Goal: Information Seeking & Learning: Learn about a topic

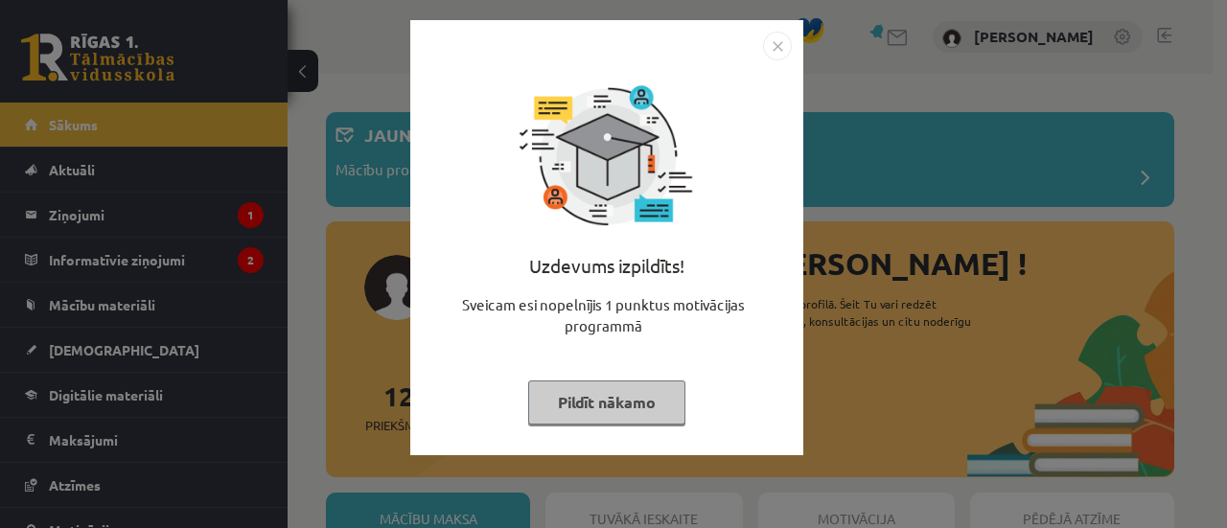
click at [780, 51] on img "Close" at bounding box center [777, 46] width 29 height 29
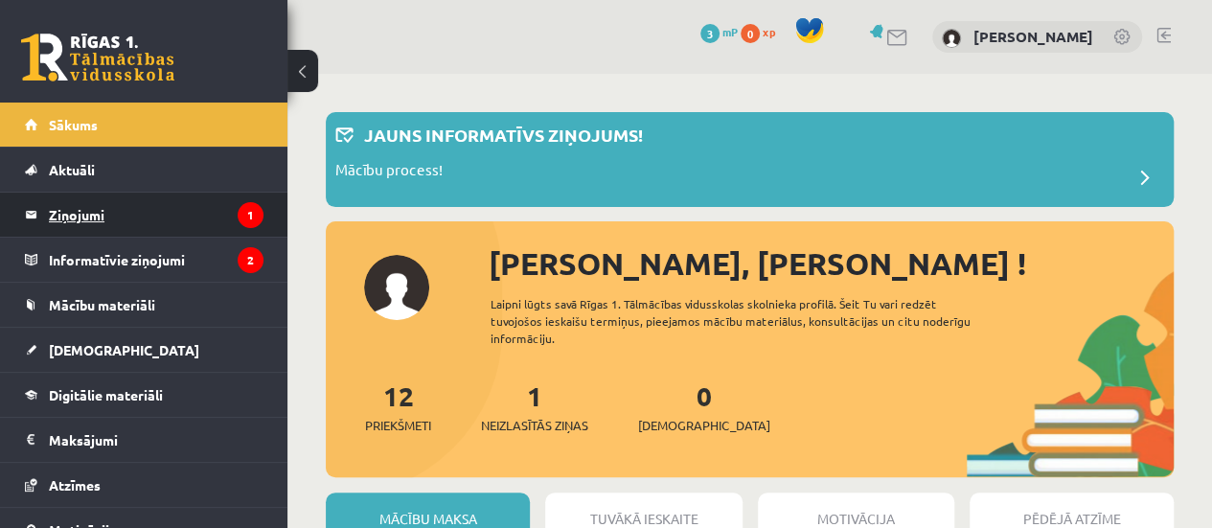
click at [118, 206] on legend "Ziņojumi 1" at bounding box center [156, 215] width 215 height 44
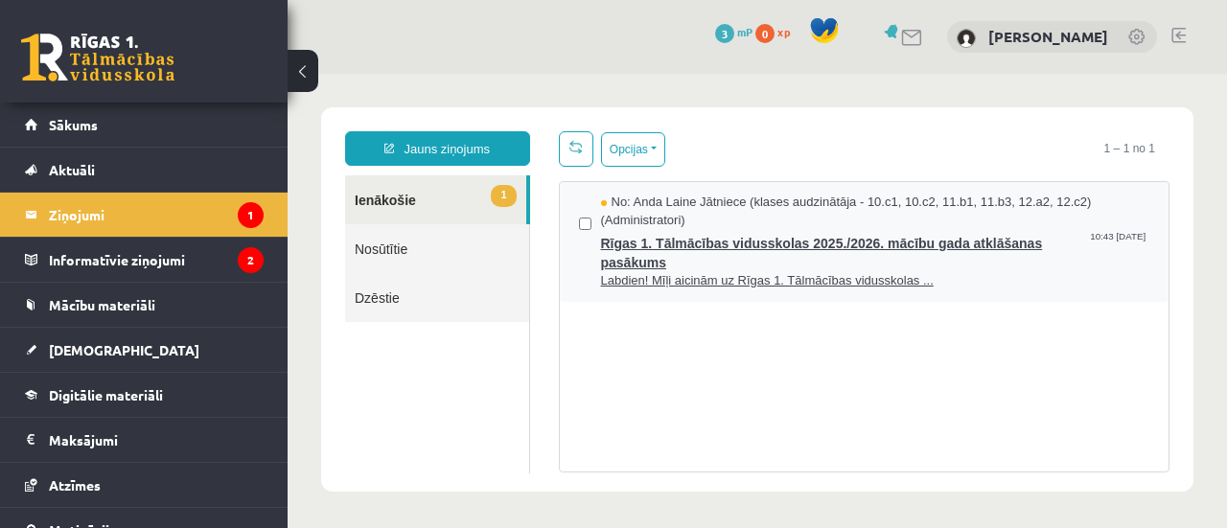
click at [760, 248] on span "Rīgas 1. Tālmācības vidusskolas 2025./2026. mācību gada atklāšanas pasākums" at bounding box center [875, 250] width 549 height 43
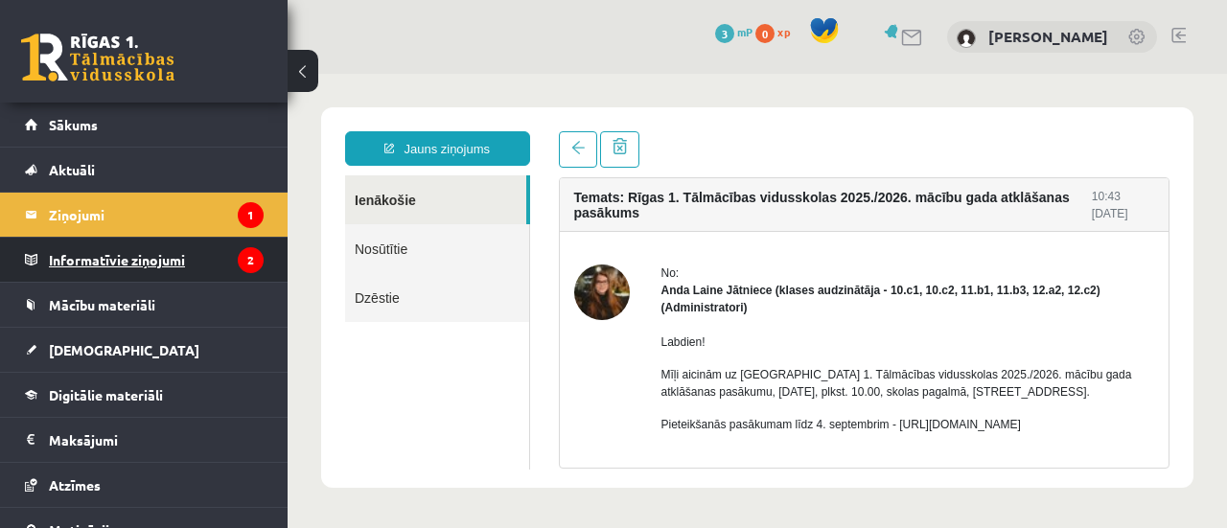
click at [159, 262] on legend "Informatīvie ziņojumi 2" at bounding box center [156, 260] width 215 height 44
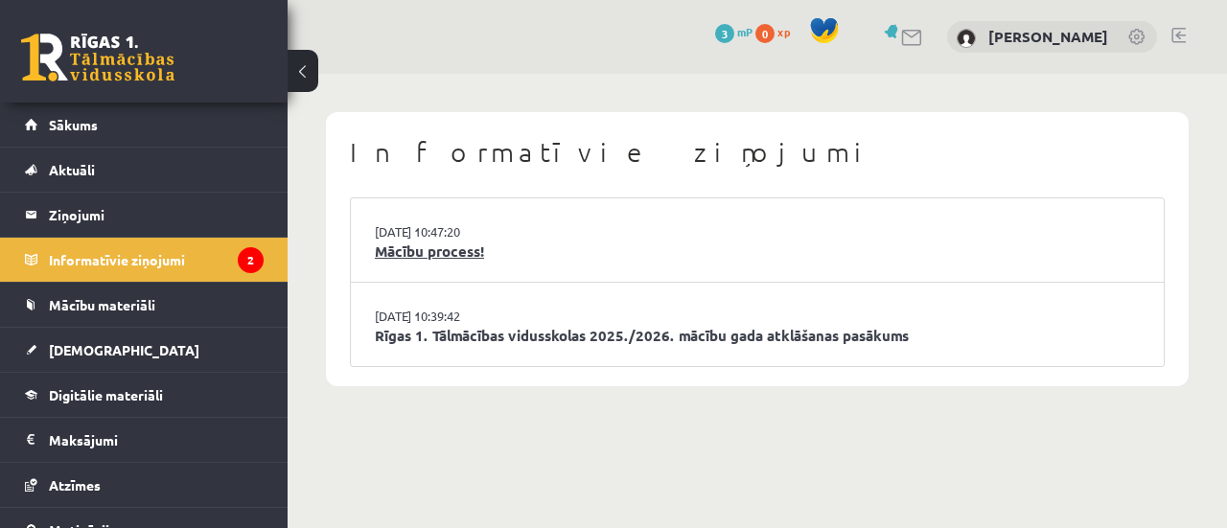
click at [448, 245] on link "Mācību process!" at bounding box center [757, 252] width 765 height 22
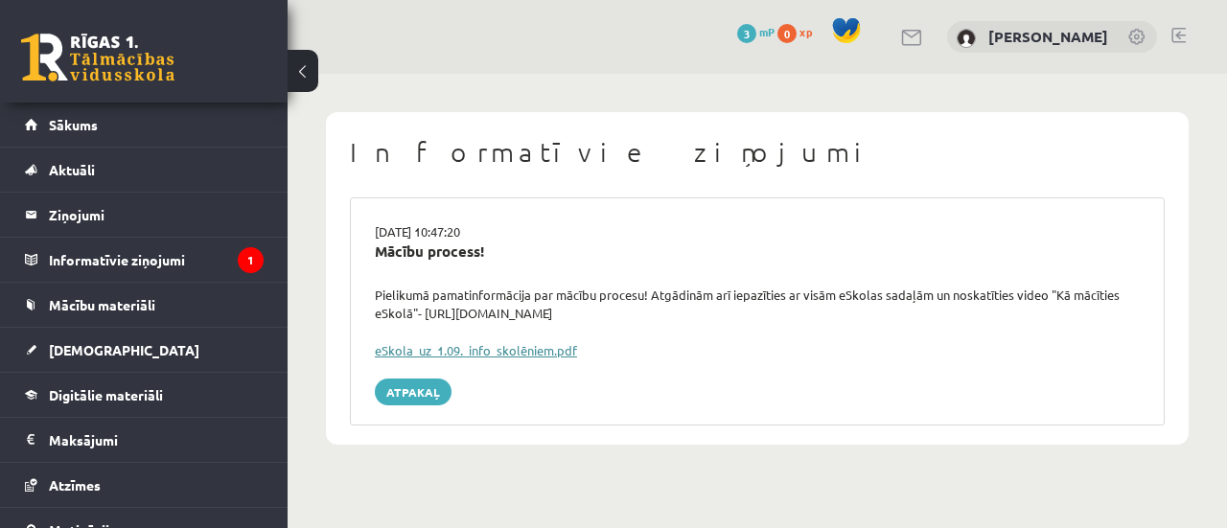
click at [528, 354] on link "eSkola_uz_1.09._info_skolēniem.pdf" at bounding box center [476, 350] width 202 height 16
click at [194, 258] on legend "Informatīvie ziņojumi 1" at bounding box center [156, 260] width 215 height 44
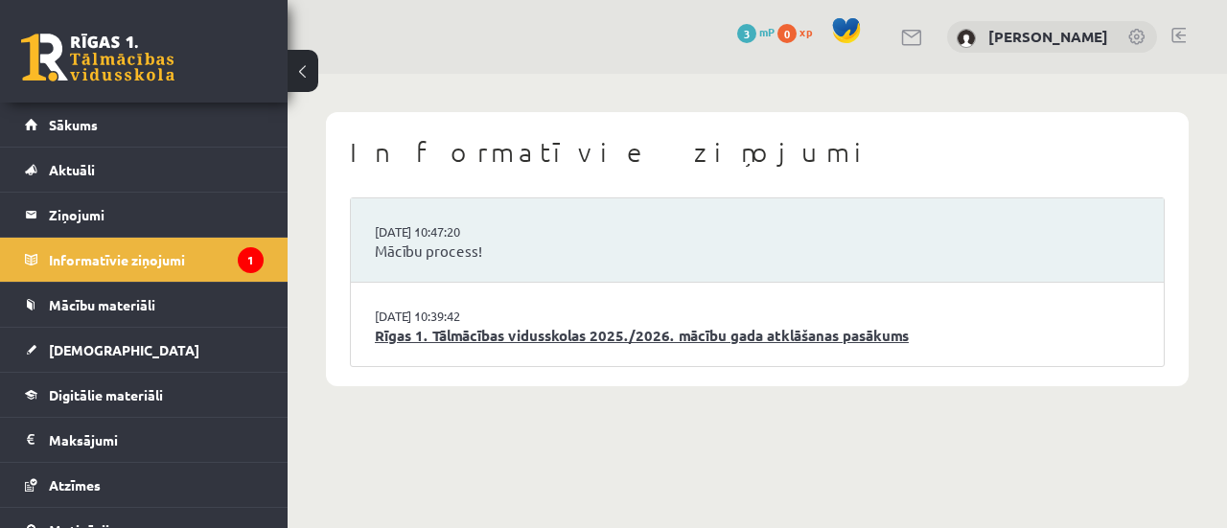
click at [543, 336] on link "Rīgas 1. Tālmācības vidusskolas 2025./2026. mācību gada atklāšanas pasākums" at bounding box center [757, 336] width 765 height 22
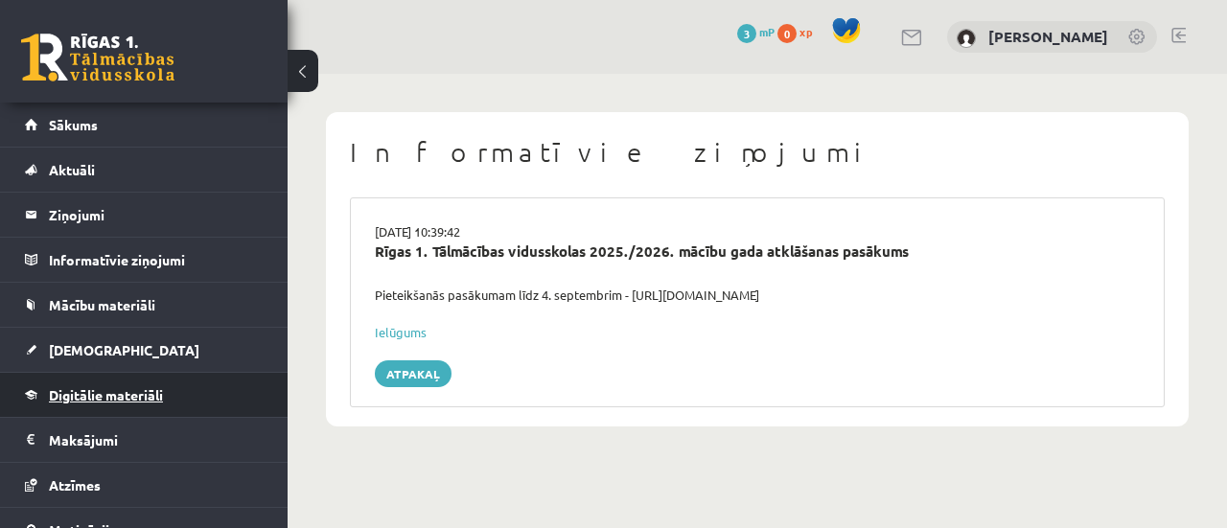
click at [99, 391] on span "Digitālie materiāli" at bounding box center [106, 394] width 114 height 17
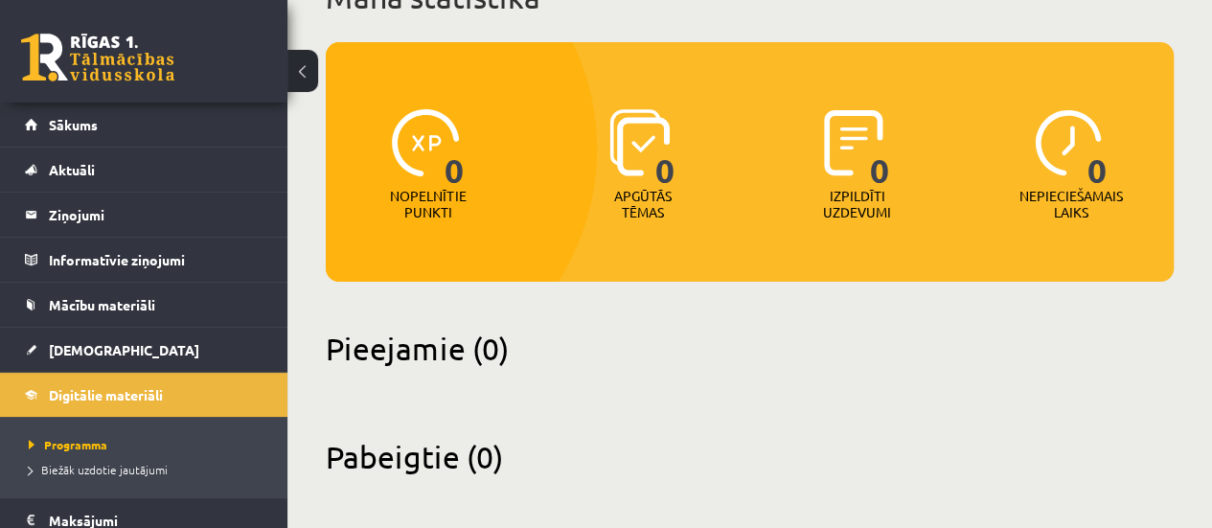
scroll to position [165, 0]
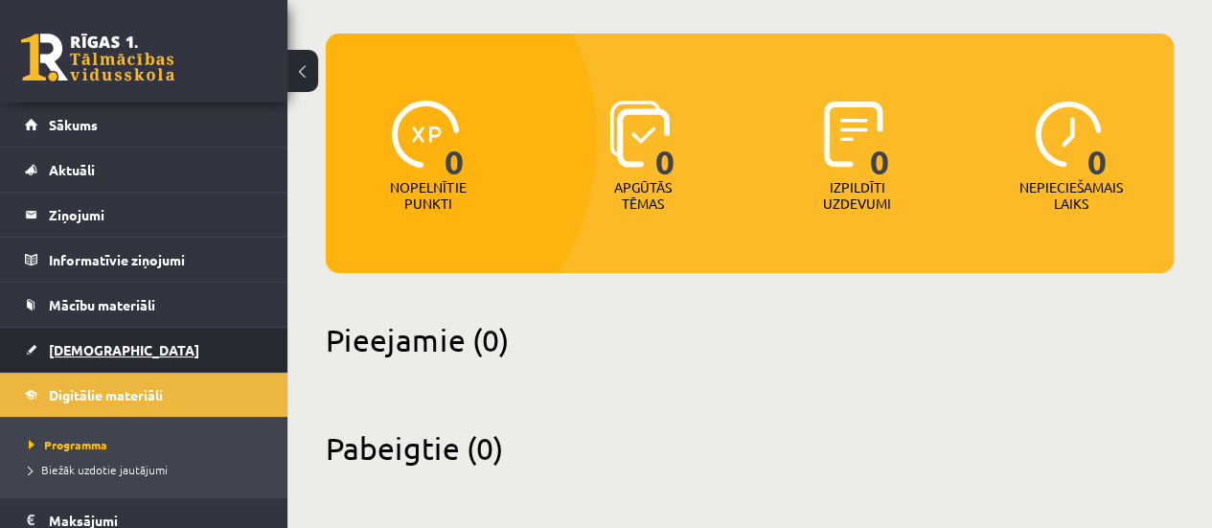
click at [109, 343] on link "[DEMOGRAPHIC_DATA]" at bounding box center [144, 350] width 239 height 44
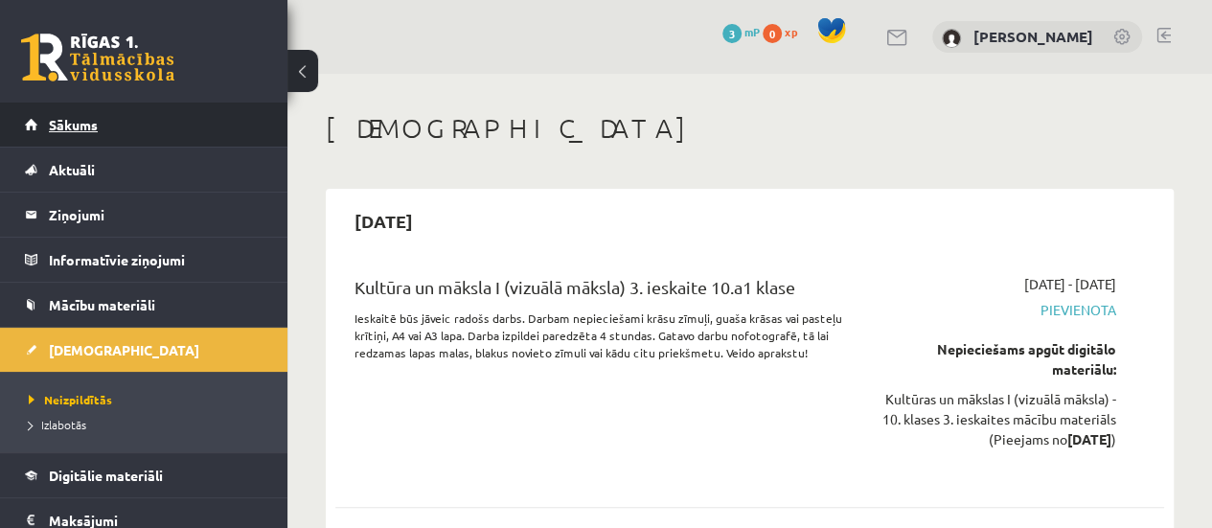
click at [66, 123] on span "Sākums" at bounding box center [73, 124] width 49 height 17
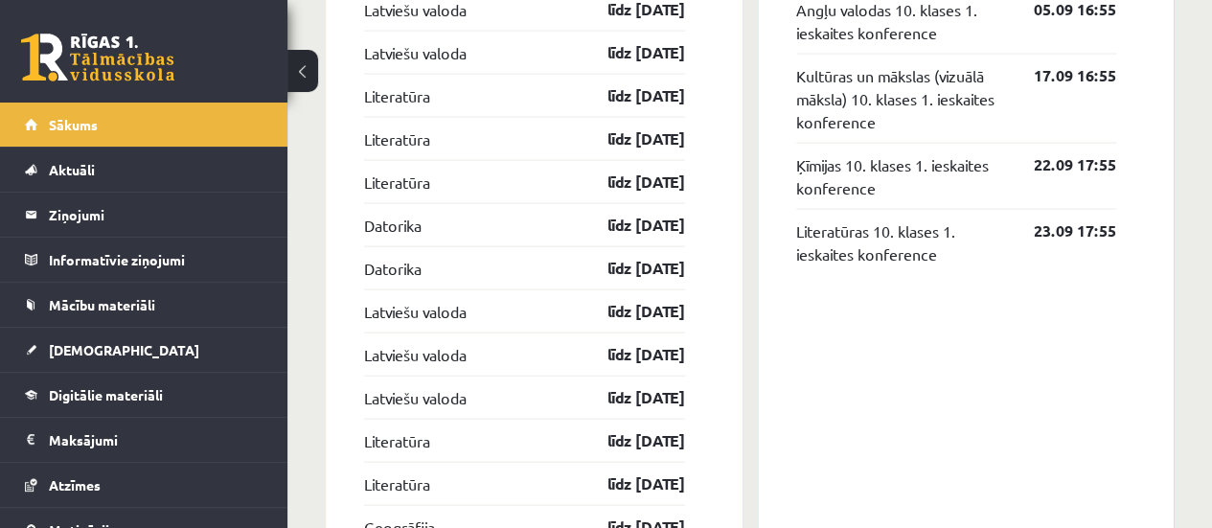
scroll to position [1986, 0]
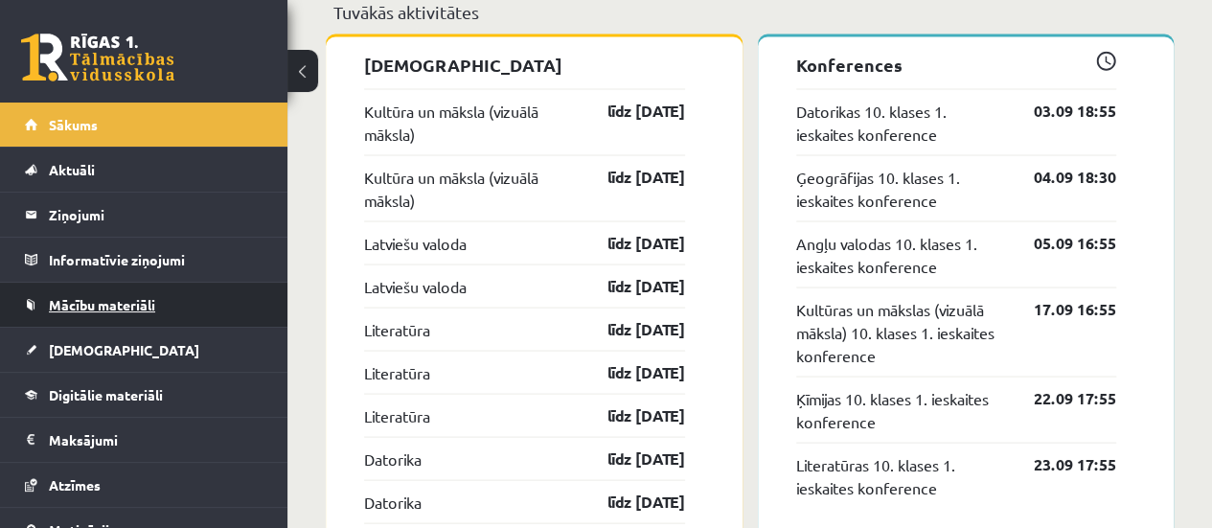
scroll to position [109, 0]
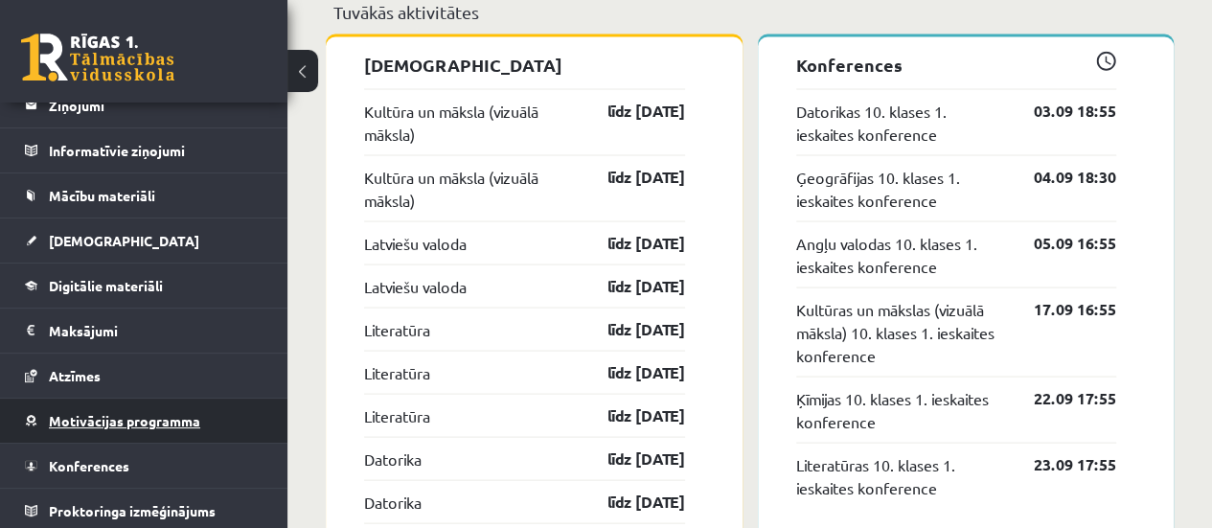
click at [168, 417] on span "Motivācijas programma" at bounding box center [124, 420] width 151 height 17
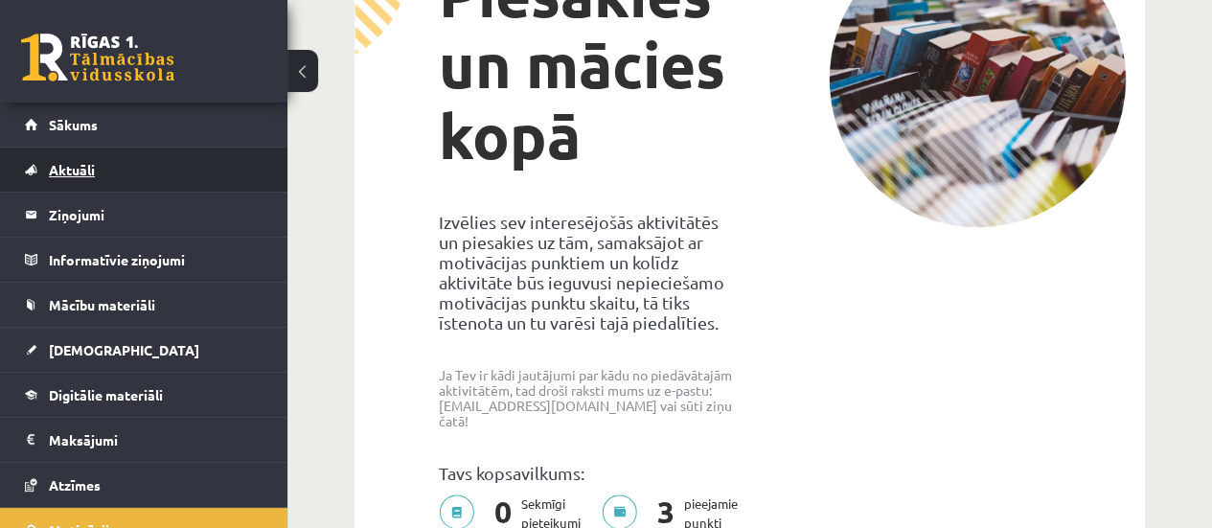
click at [119, 163] on link "Aktuāli" at bounding box center [144, 170] width 239 height 44
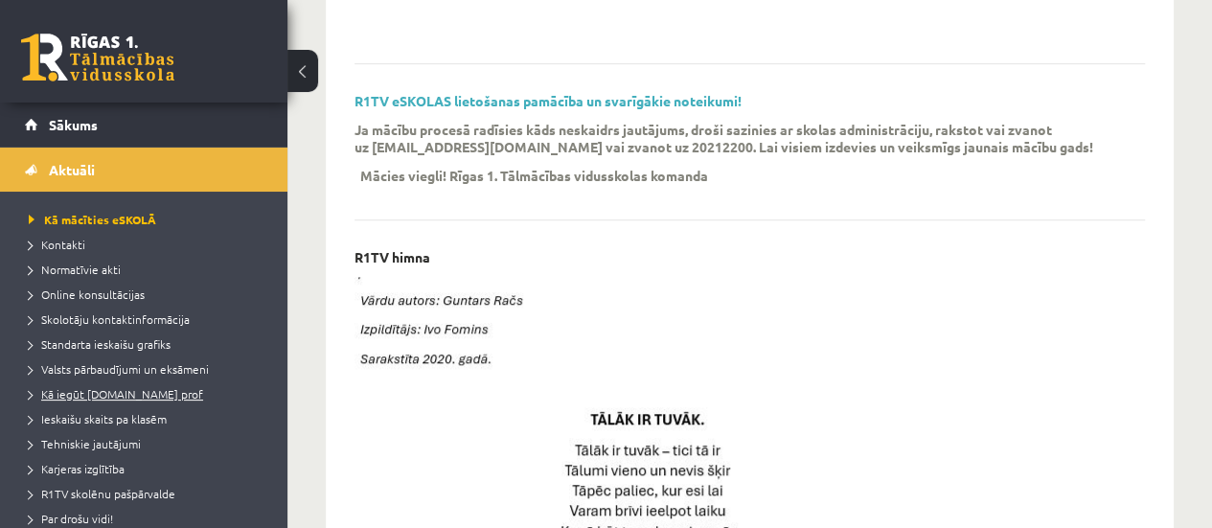
scroll to position [582, 0]
click at [152, 392] on span "Kā iegūt [DOMAIN_NAME] prof" at bounding box center [116, 393] width 174 height 15
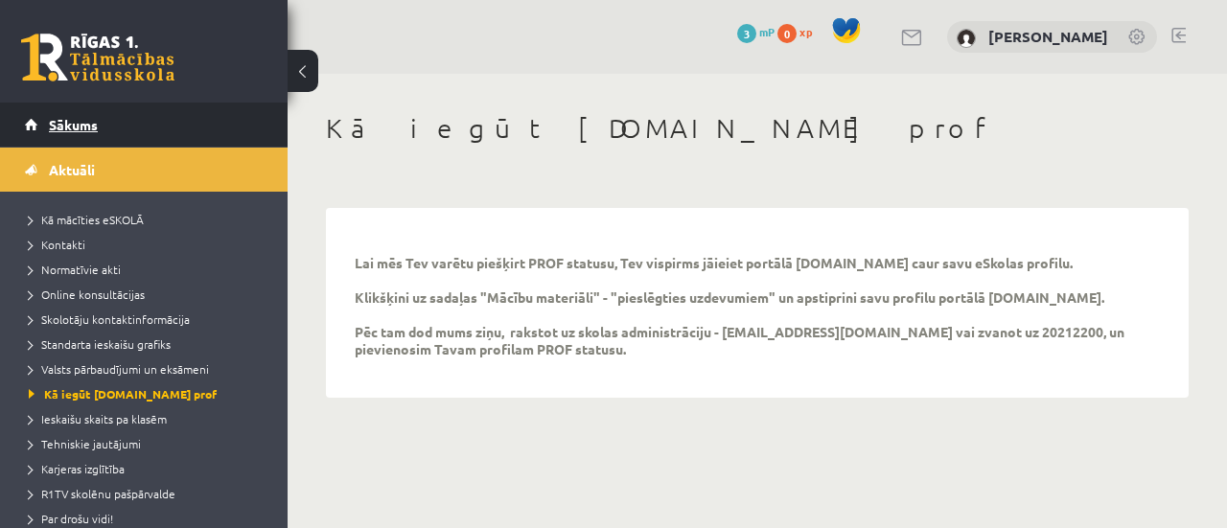
click at [84, 116] on link "Sākums" at bounding box center [144, 125] width 239 height 44
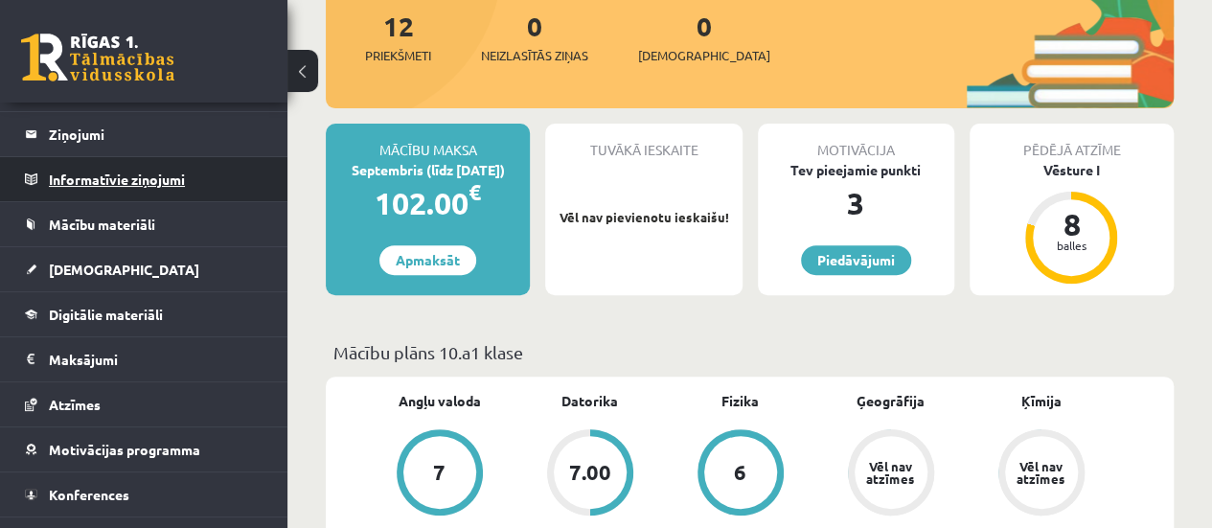
scroll to position [84, 0]
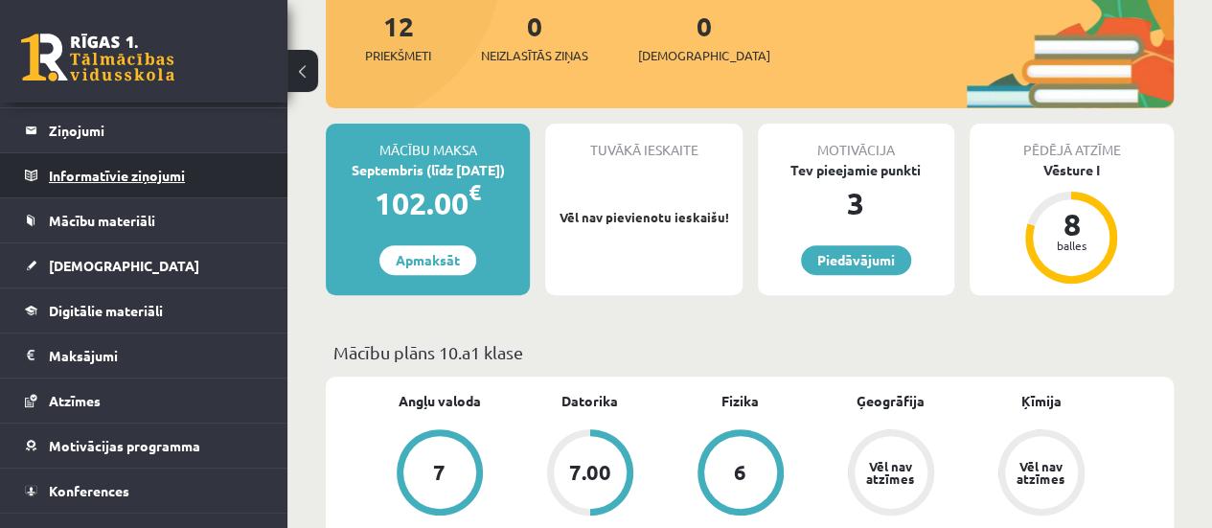
click at [153, 169] on legend "Informatīvie ziņojumi 0" at bounding box center [156, 175] width 215 height 44
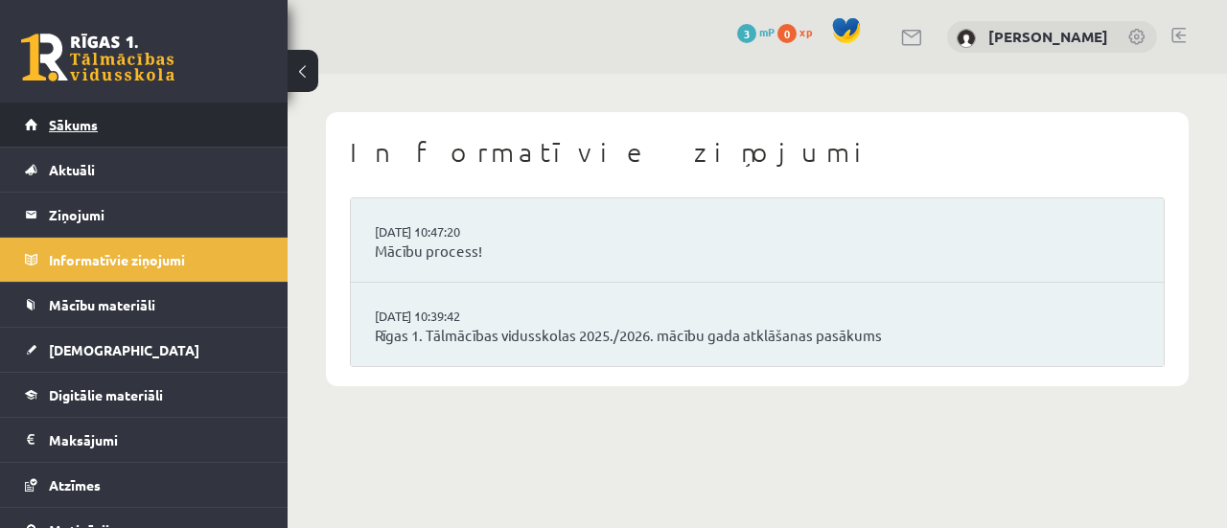
click at [84, 127] on span "Sākums" at bounding box center [73, 124] width 49 height 17
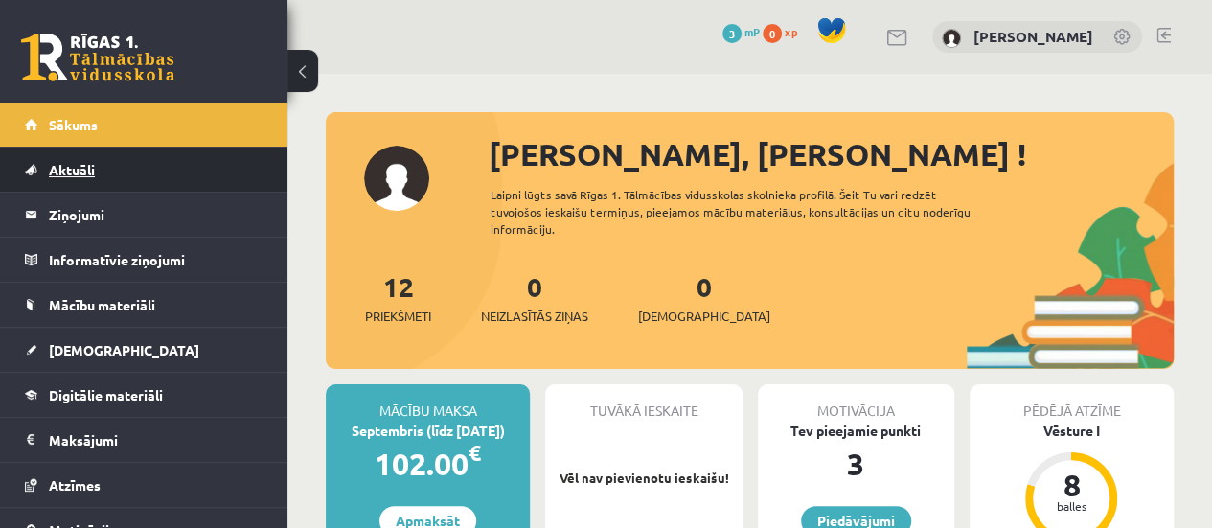
click at [81, 175] on span "Aktuāli" at bounding box center [72, 169] width 46 height 17
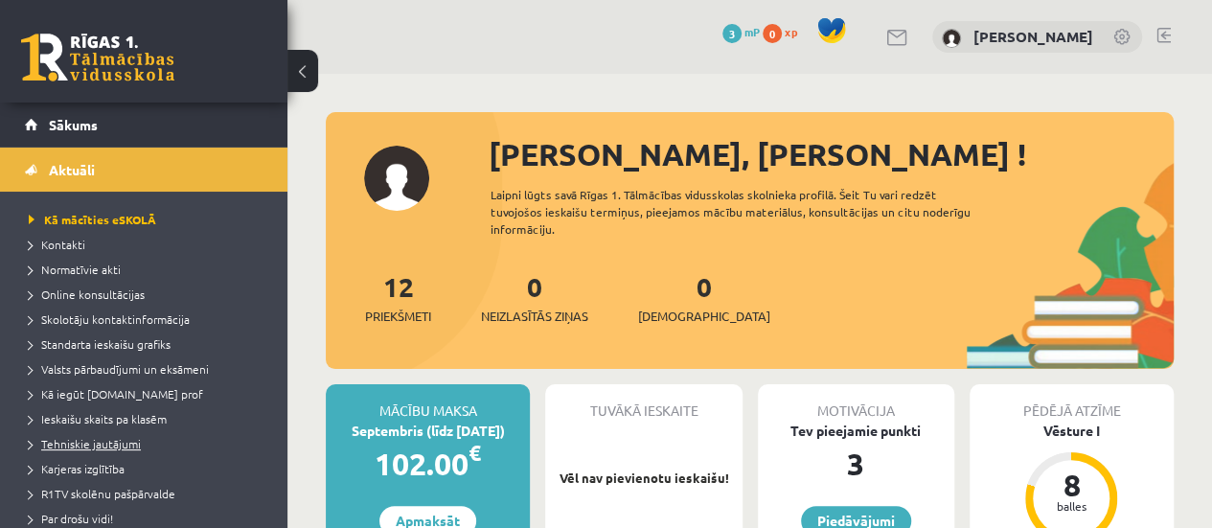
click at [112, 442] on span "Tehniskie jautājumi" at bounding box center [85, 443] width 112 height 15
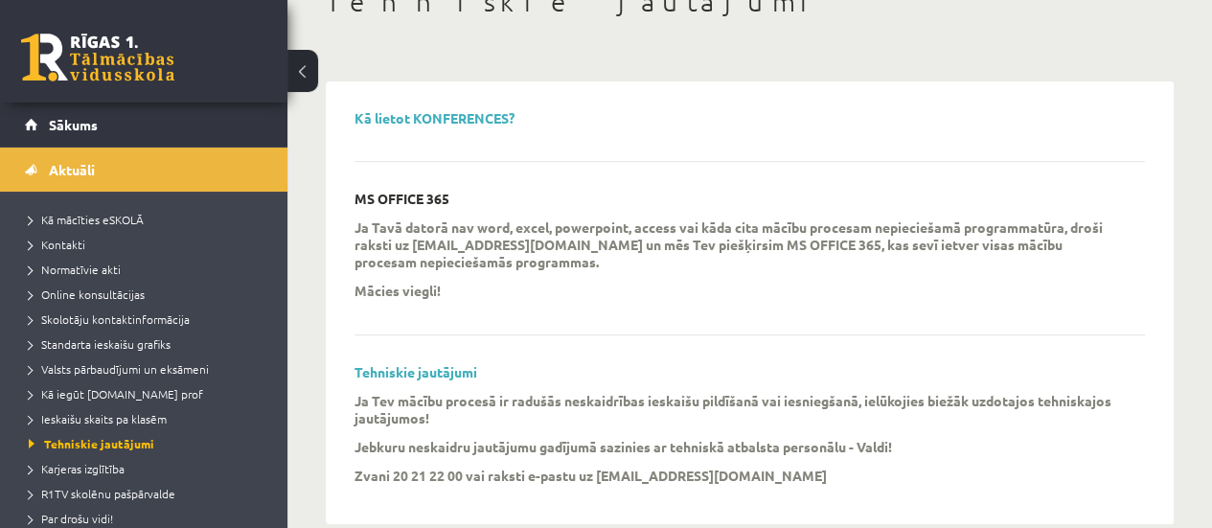
scroll to position [111, 0]
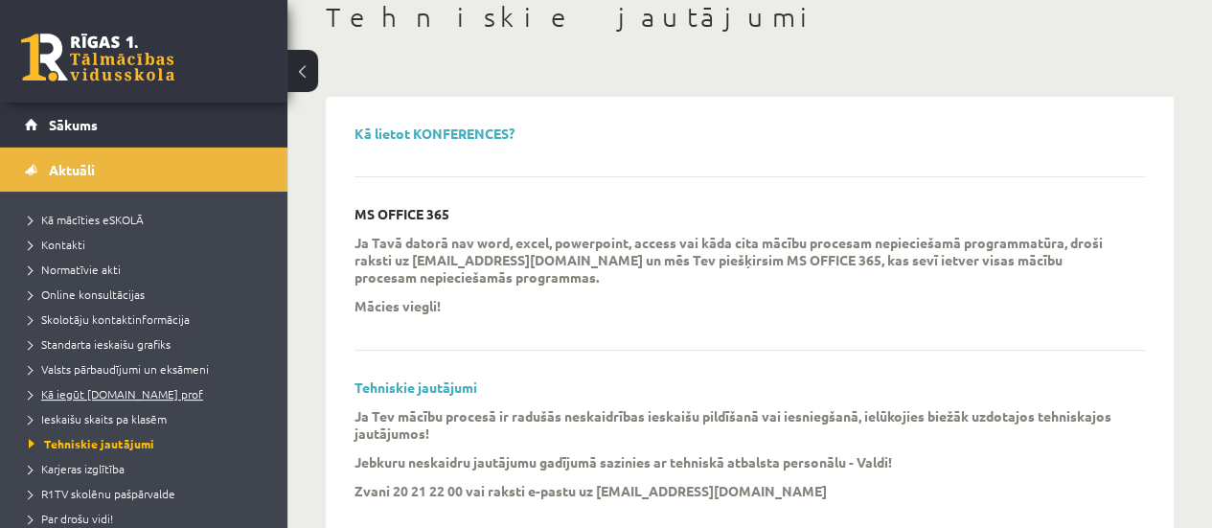
click at [142, 400] on link "Kā iegūt [DOMAIN_NAME] prof" at bounding box center [149, 393] width 240 height 17
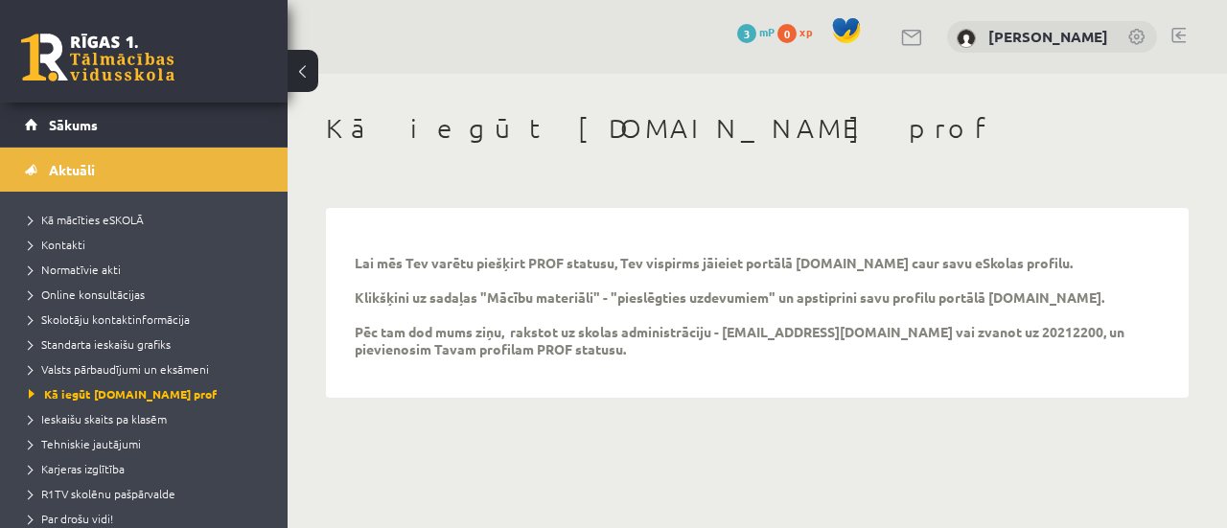
click at [301, 51] on button at bounding box center [303, 71] width 31 height 42
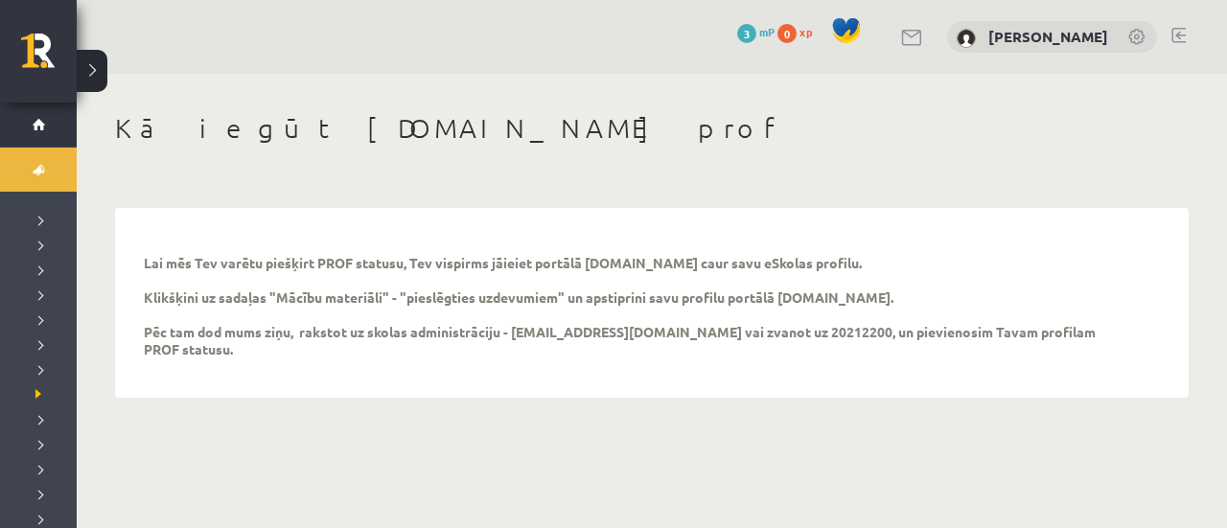
click at [102, 62] on button at bounding box center [92, 71] width 31 height 42
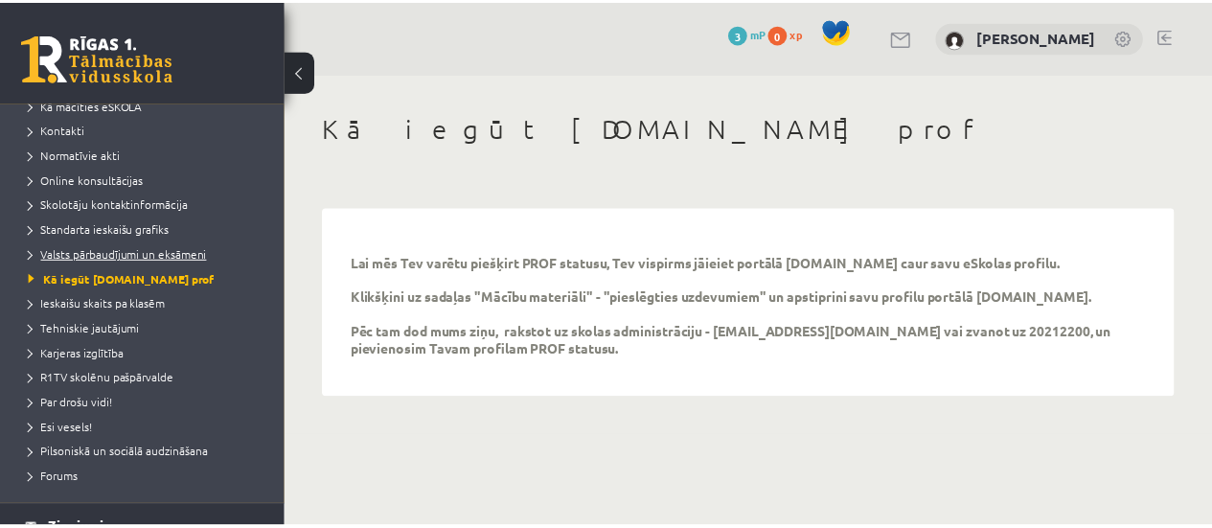
scroll to position [121, 0]
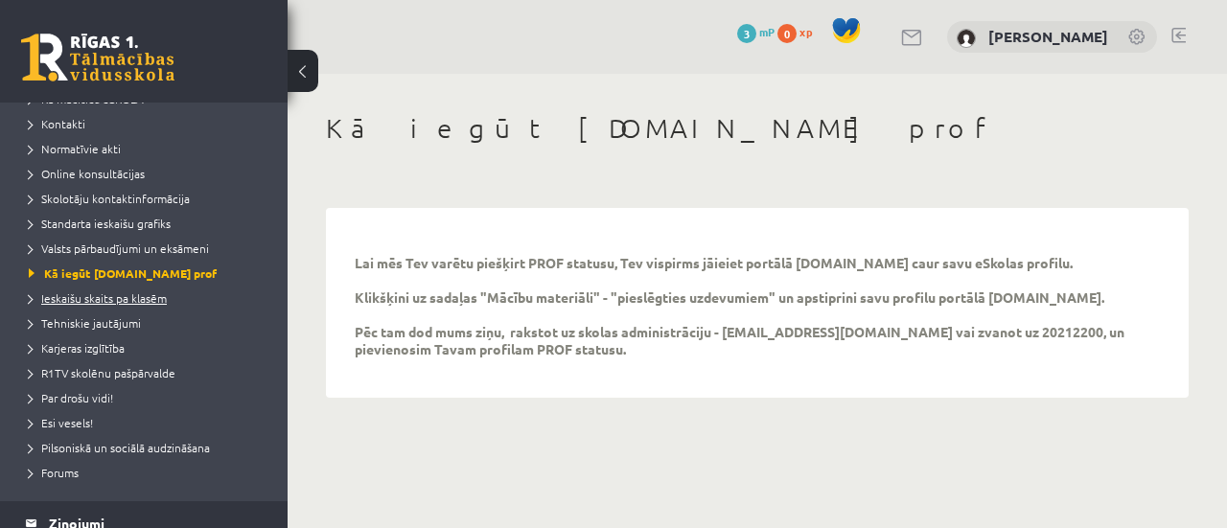
click at [128, 298] on span "Ieskaišu skaits pa klasēm" at bounding box center [98, 297] width 138 height 15
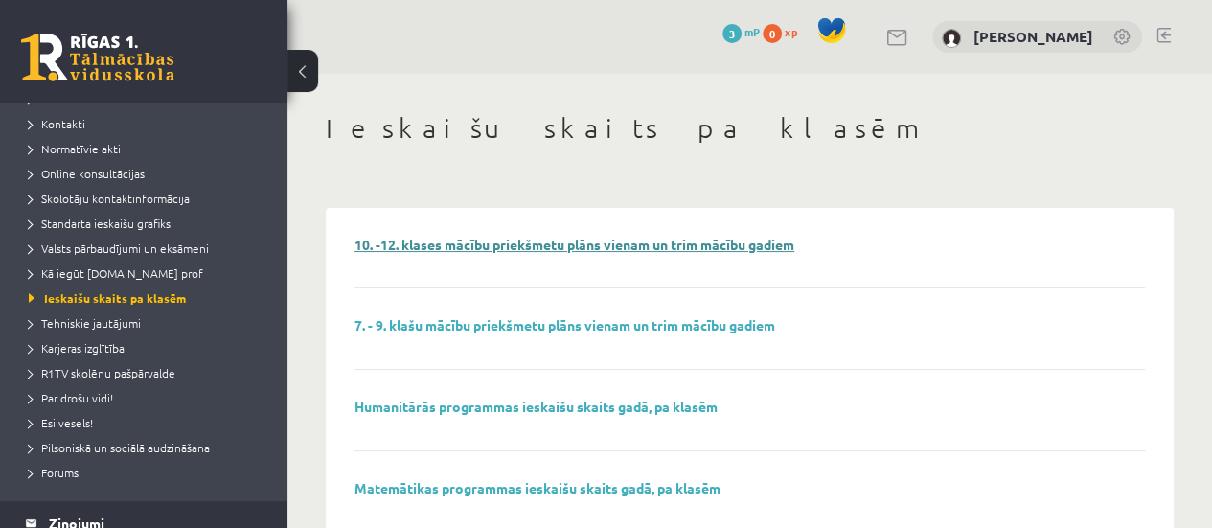
click at [602, 245] on link "10. -12. klases mācību priekšmetu plāns vienam un trim mācību gadiem" at bounding box center [575, 244] width 440 height 17
click at [132, 380] on li "R1TV skolēnu pašpārvalde" at bounding box center [149, 372] width 240 height 25
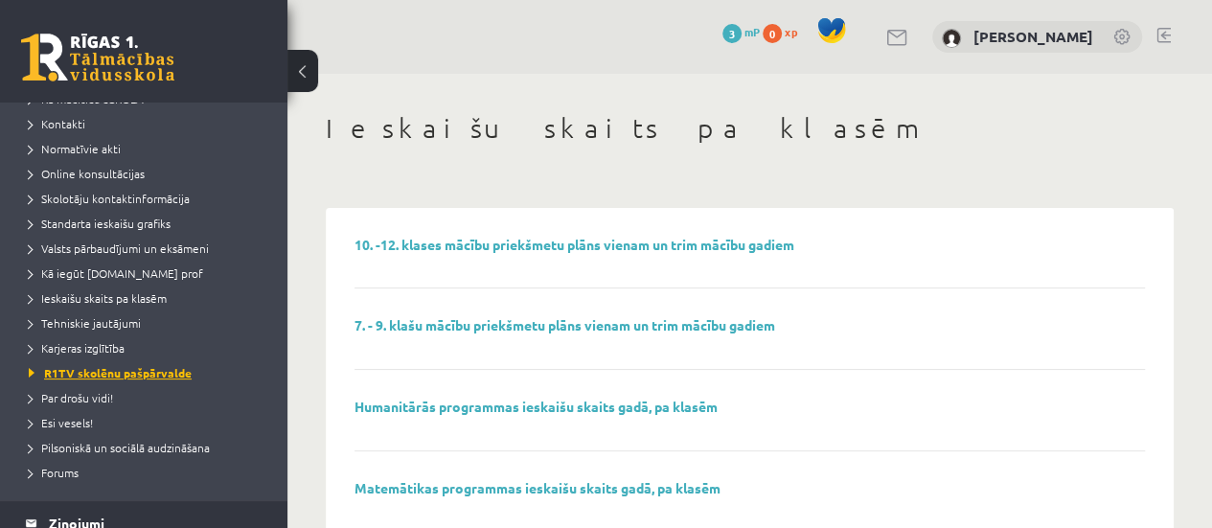
click at [140, 379] on span "R1TV skolēnu pašpārvalde" at bounding box center [110, 372] width 163 height 15
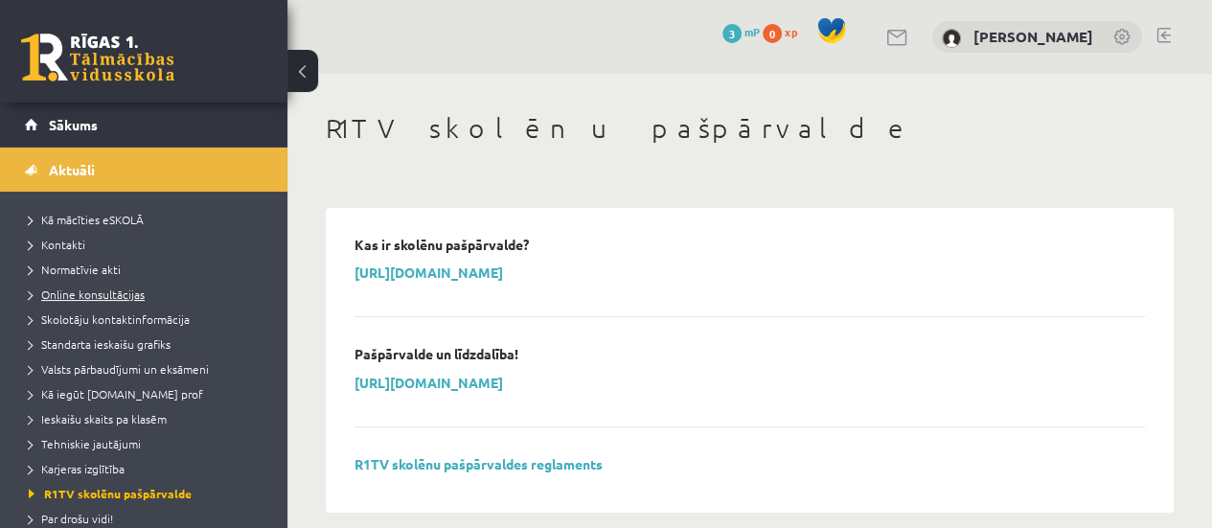
click at [102, 296] on span "Online konsultācijas" at bounding box center [87, 294] width 116 height 15
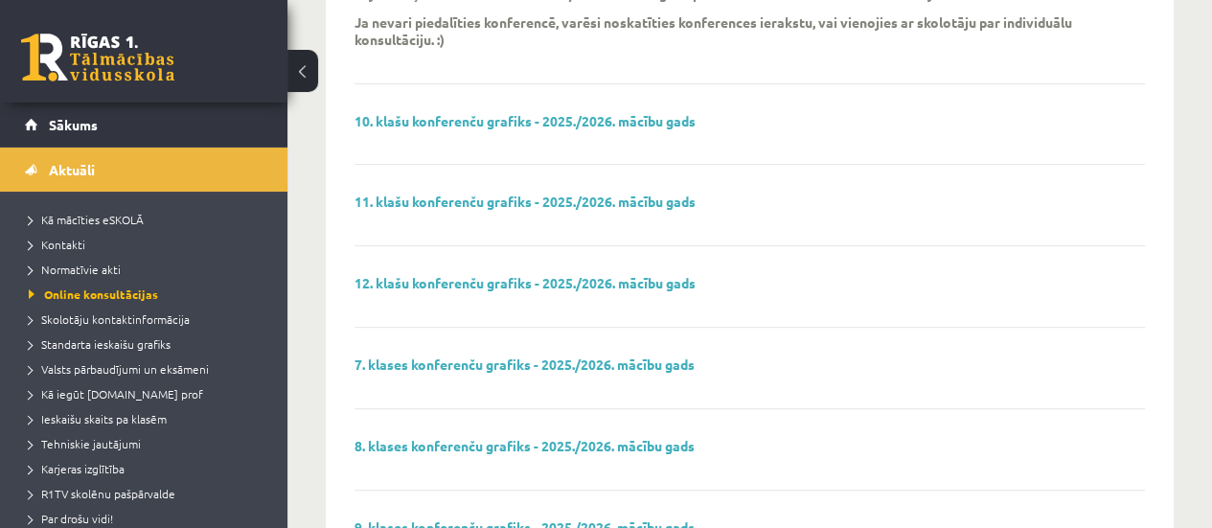
scroll to position [270, 0]
click at [641, 116] on link "10. klašu konferenču grafiks - 2025./2026. mācību gads" at bounding box center [525, 119] width 341 height 17
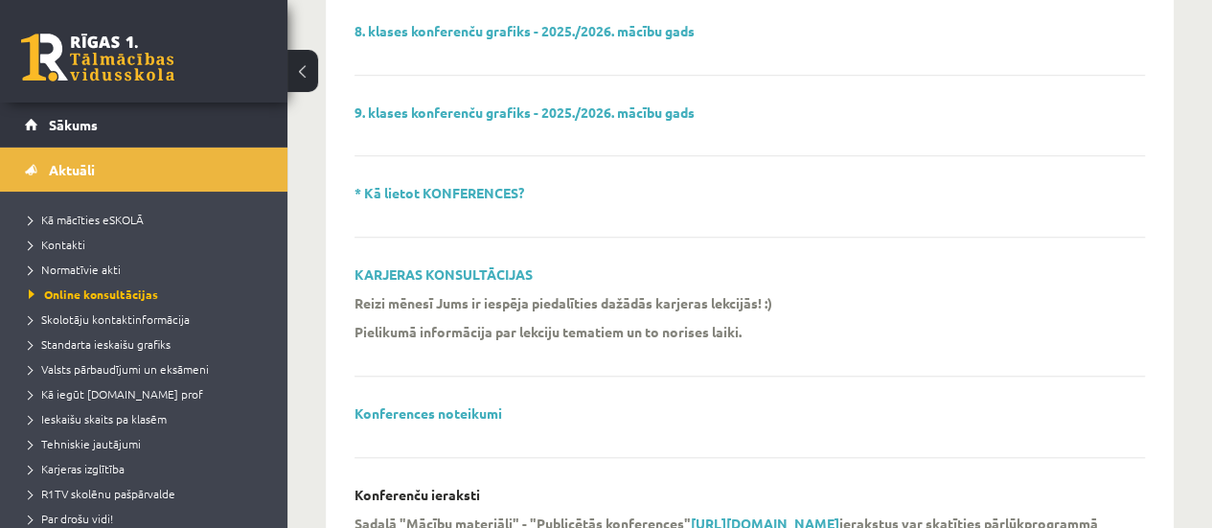
scroll to position [686, 0]
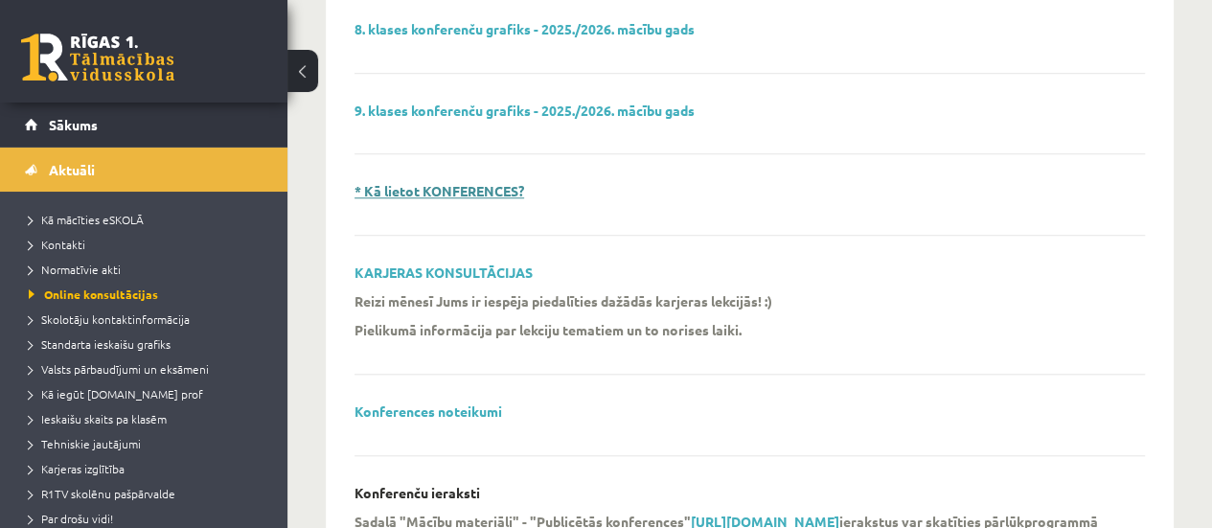
click at [491, 186] on link "* Kā lietot KONFERENCES?" at bounding box center [440, 190] width 170 height 17
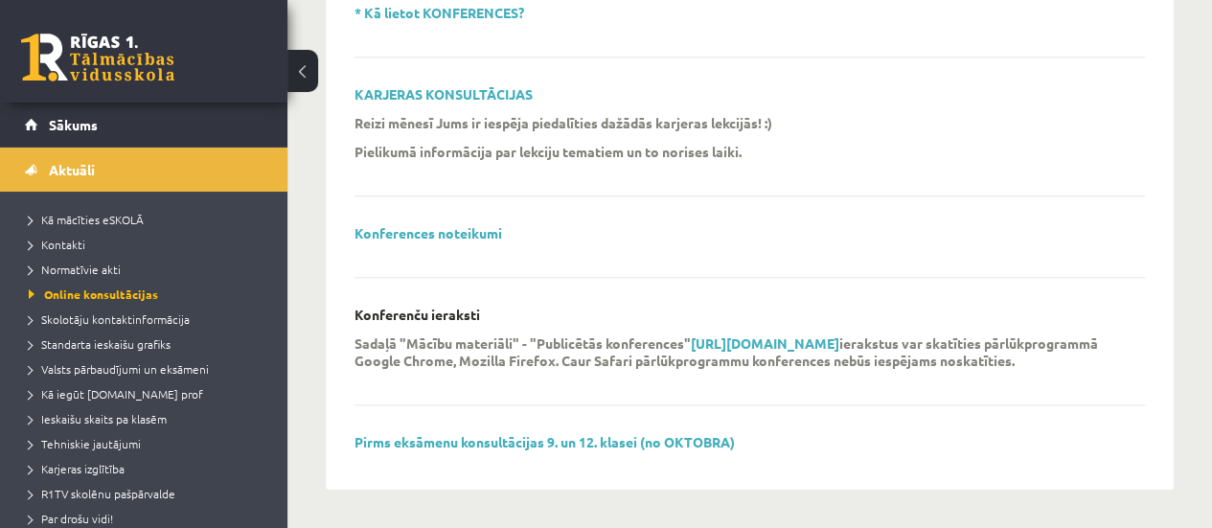
scroll to position [878, 0]
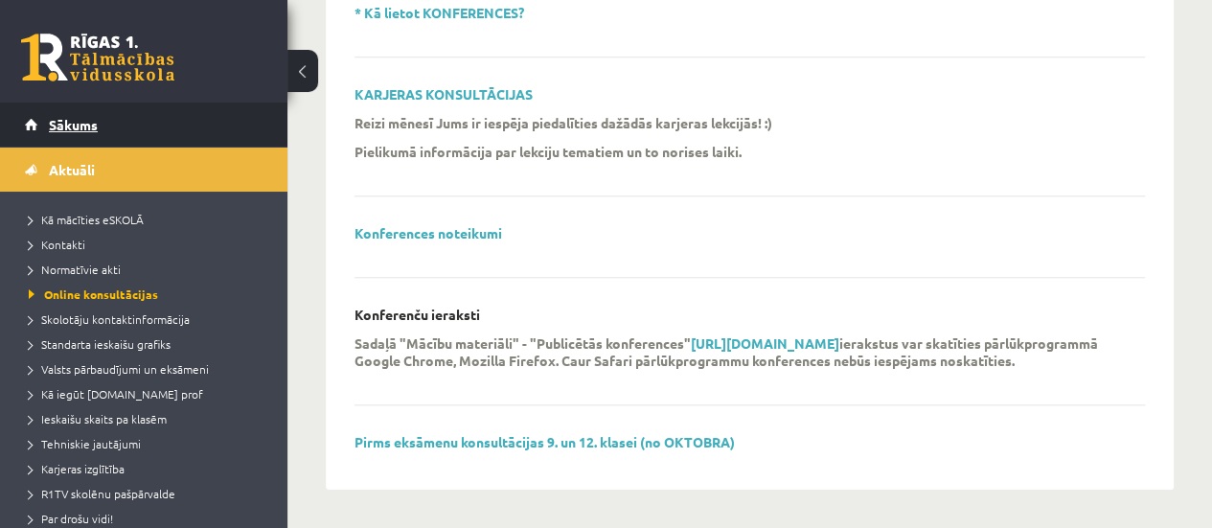
click at [100, 128] on link "Sākums" at bounding box center [144, 125] width 239 height 44
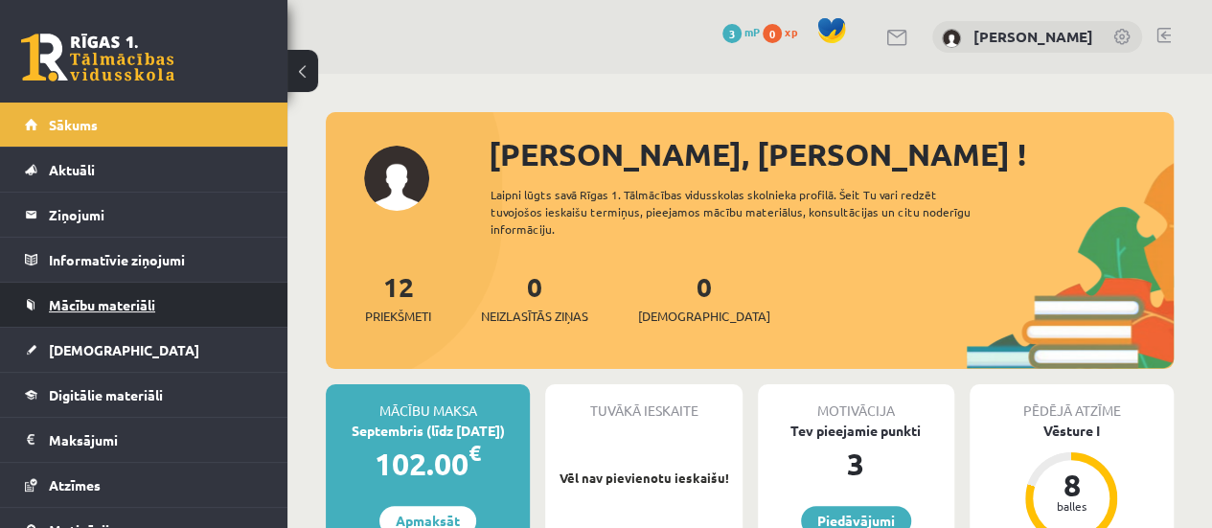
scroll to position [109, 0]
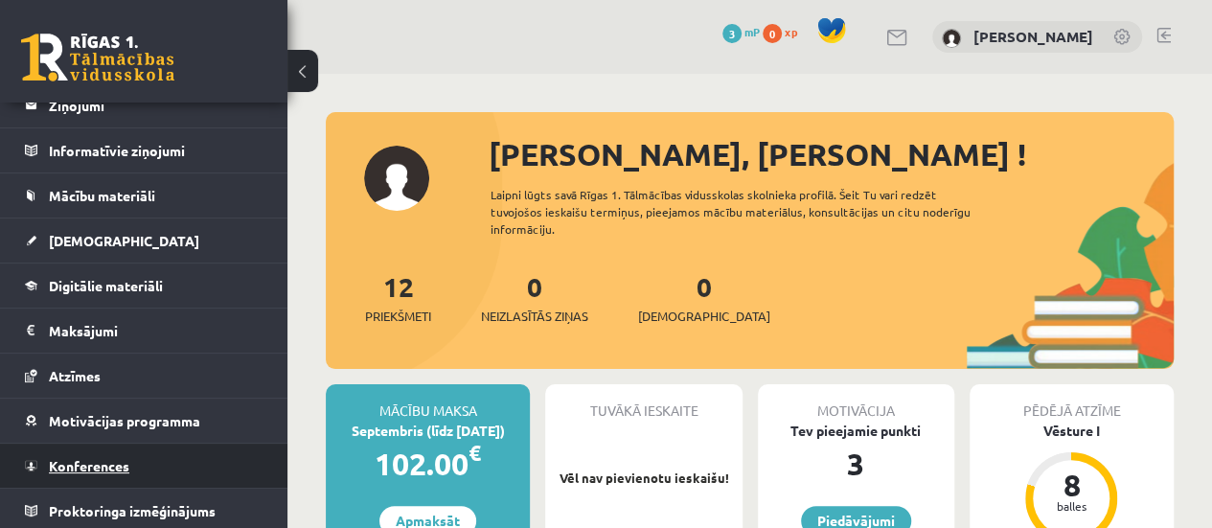
click at [86, 471] on link "Konferences" at bounding box center [144, 466] width 239 height 44
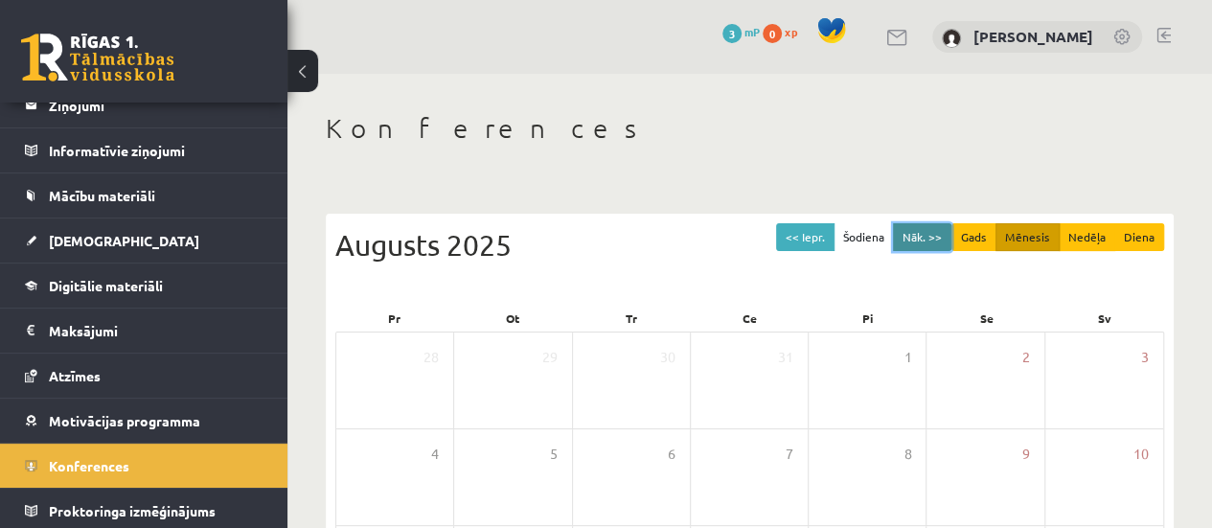
click at [933, 237] on button "Nāk. >>" at bounding box center [922, 237] width 58 height 28
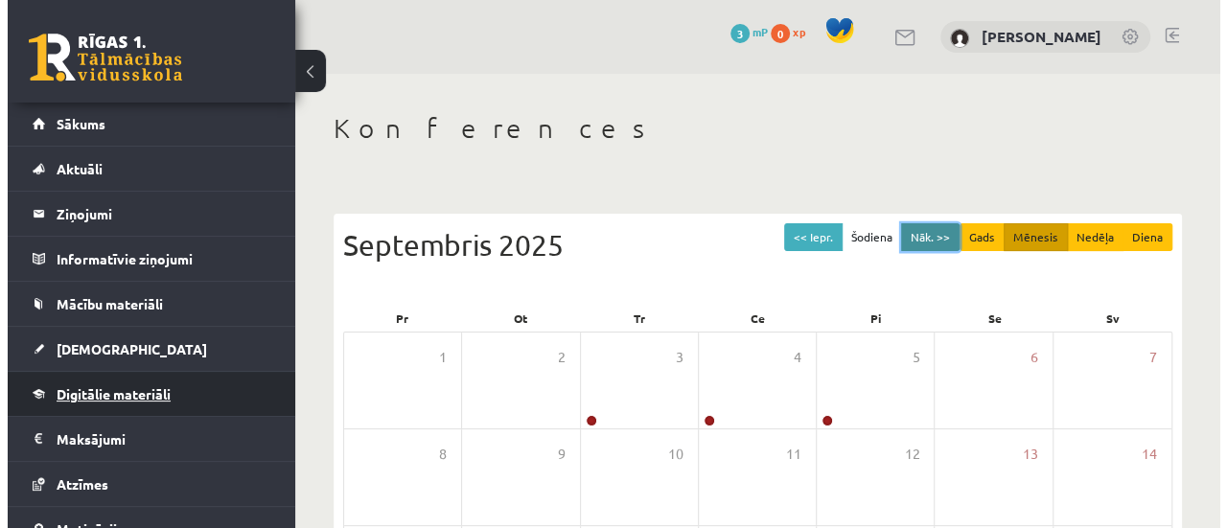
scroll to position [109, 0]
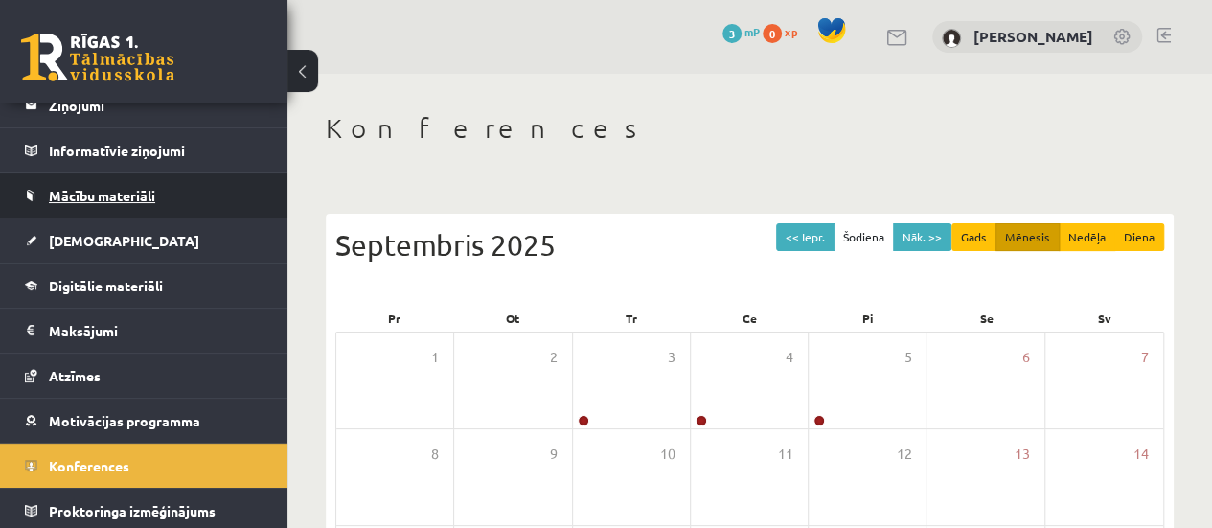
click at [143, 195] on span "Mācību materiāli" at bounding box center [102, 195] width 106 height 17
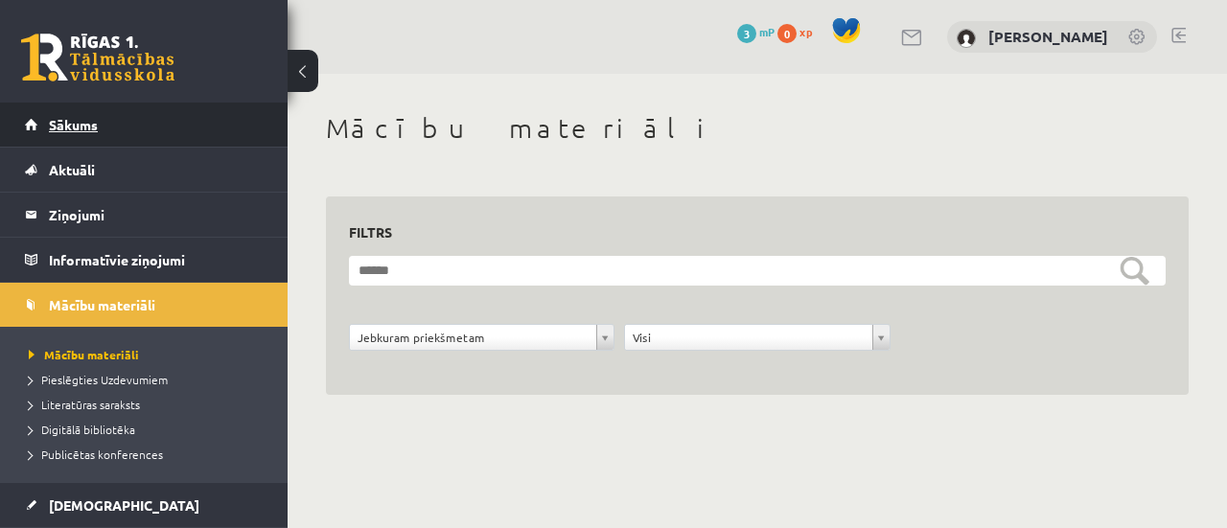
click at [104, 127] on link "Sākums" at bounding box center [144, 125] width 239 height 44
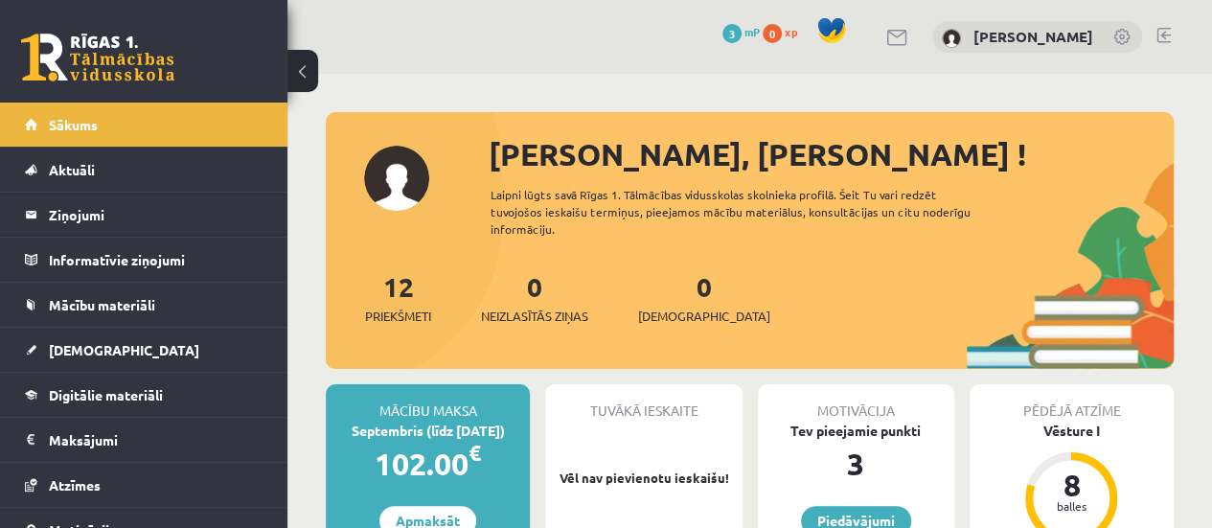
click at [1112, 35] on div "[PERSON_NAME]" at bounding box center [1037, 37] width 210 height 33
click at [1115, 41] on link at bounding box center [1123, 38] width 19 height 19
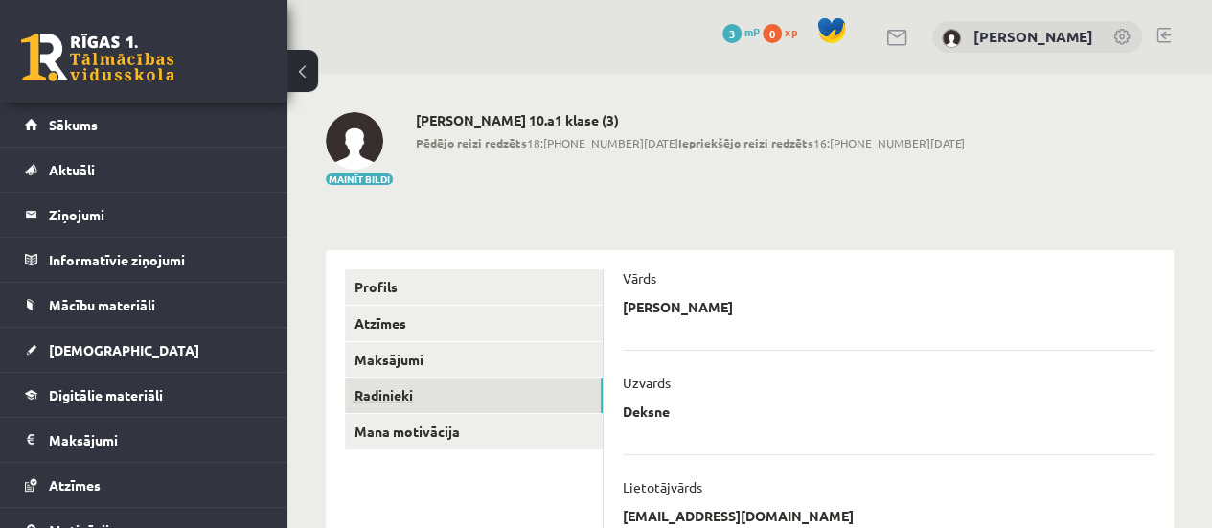
click at [390, 390] on link "Radinieki" at bounding box center [474, 395] width 258 height 35
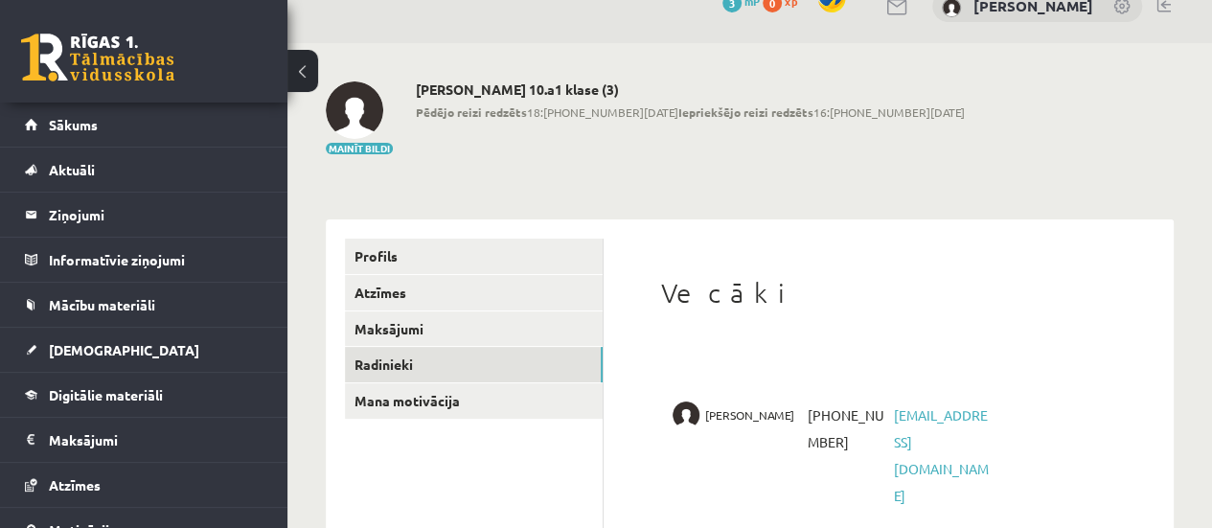
scroll to position [20, 0]
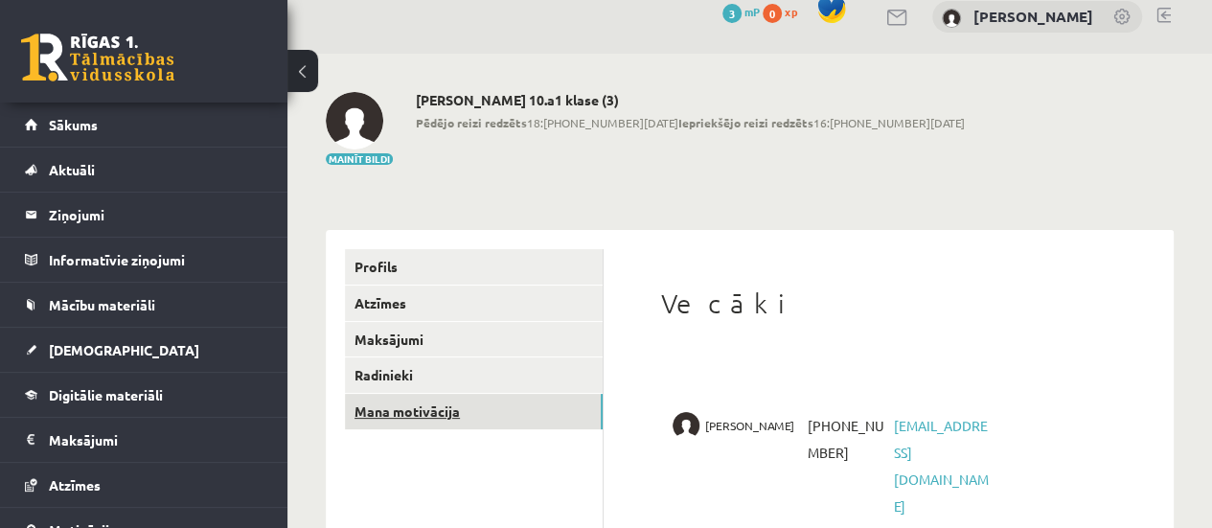
click at [398, 410] on link "Mana motivācija" at bounding box center [474, 411] width 258 height 35
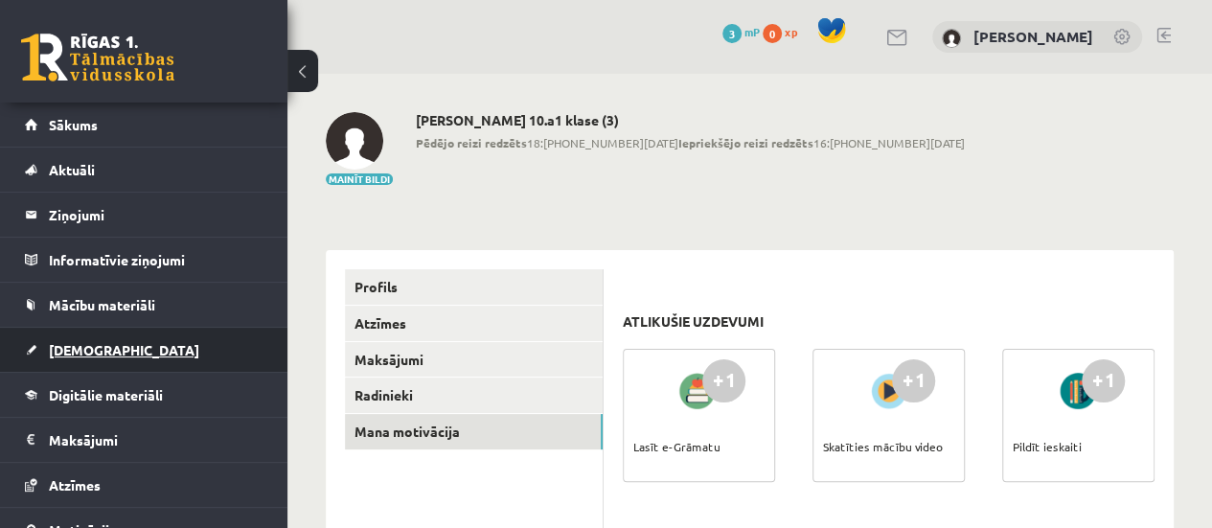
scroll to position [109, 0]
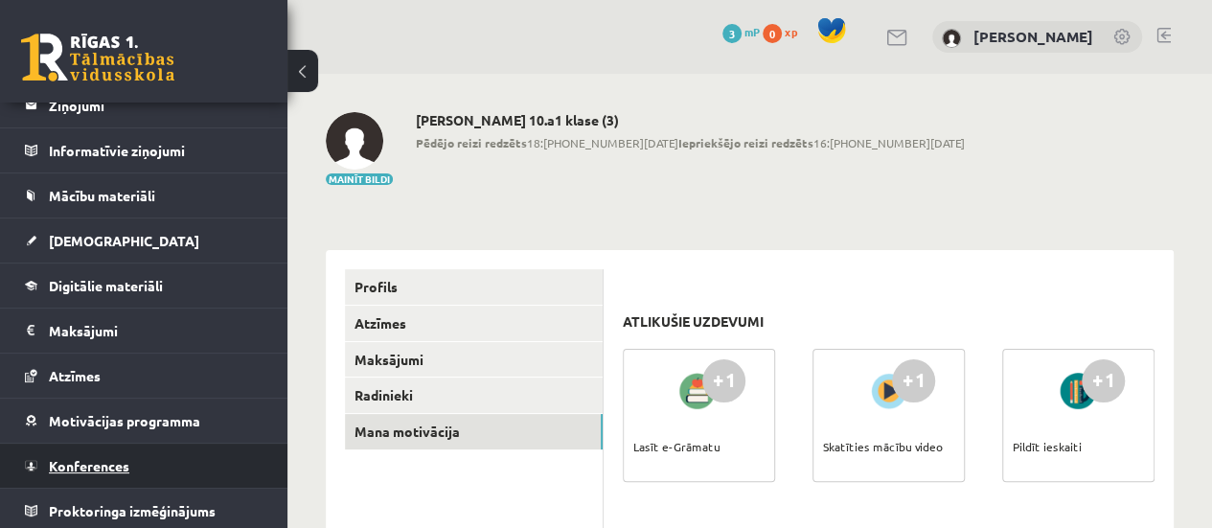
click at [127, 469] on span "Konferences" at bounding box center [89, 465] width 81 height 17
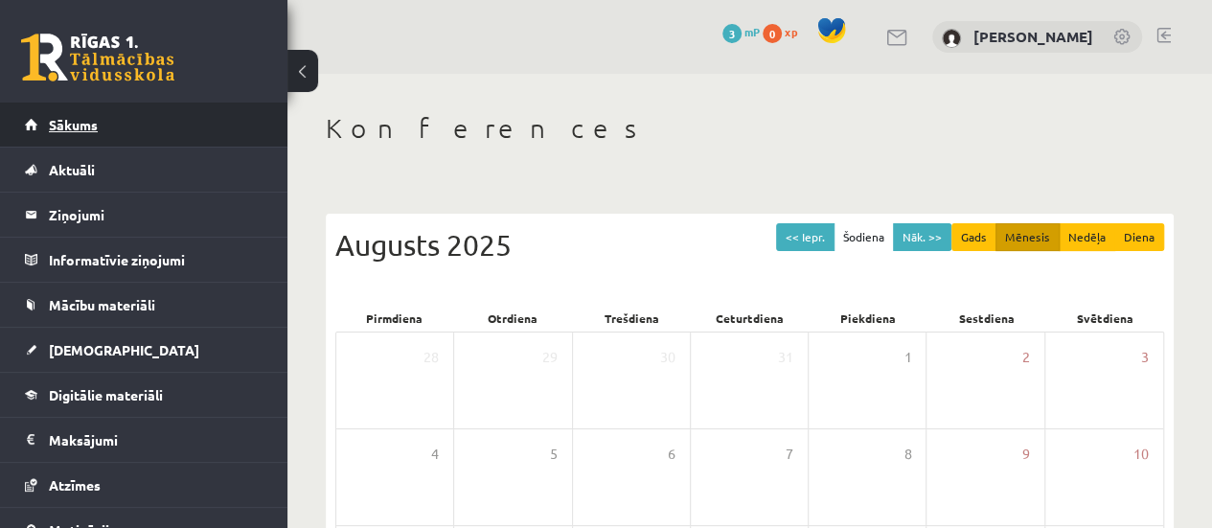
click at [79, 125] on span "Sākums" at bounding box center [73, 124] width 49 height 17
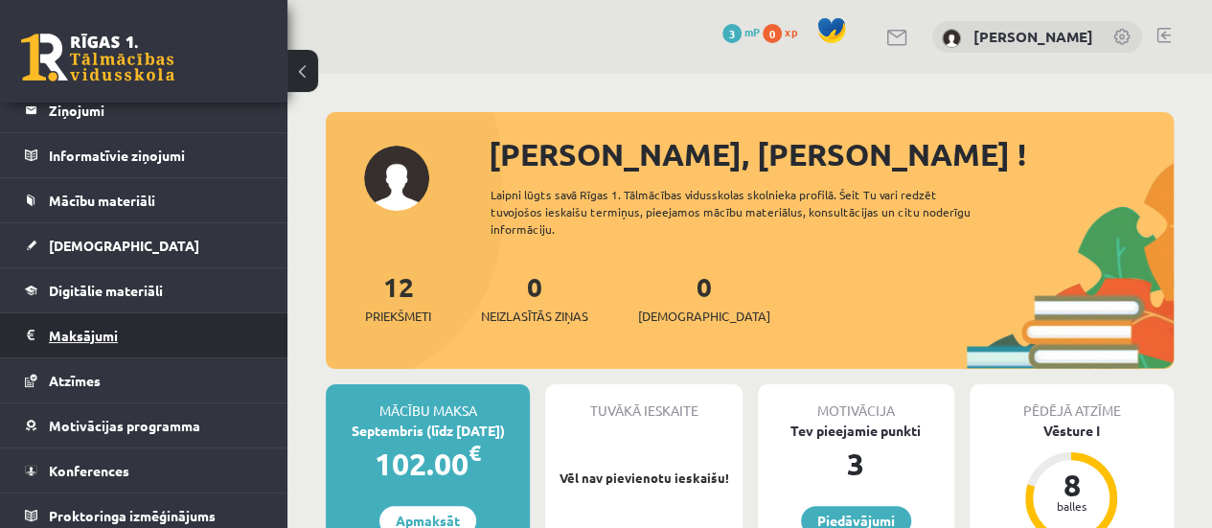
scroll to position [107, 0]
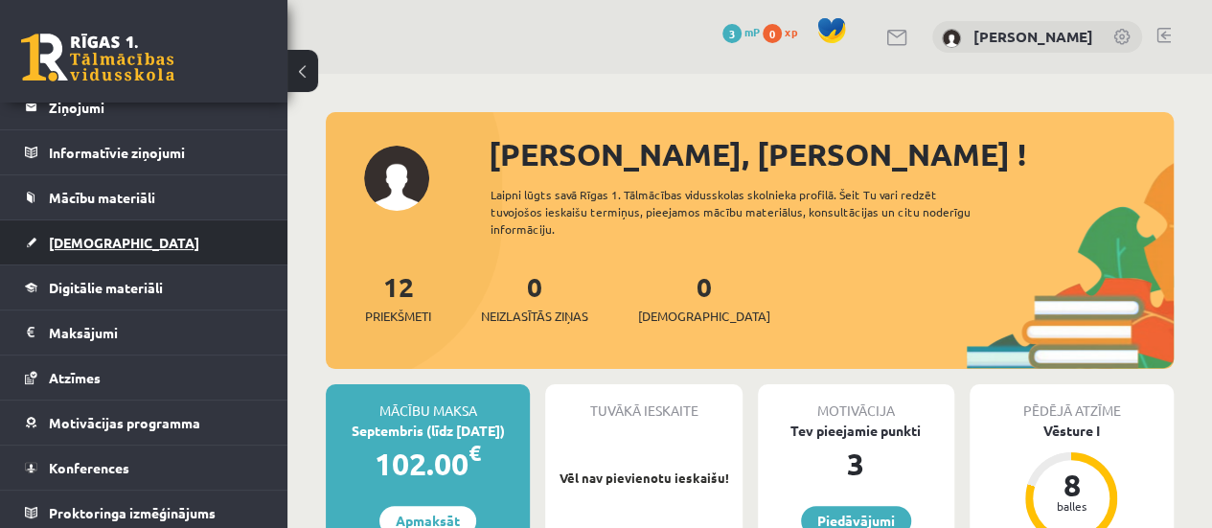
click at [86, 252] on link "[DEMOGRAPHIC_DATA]" at bounding box center [144, 242] width 239 height 44
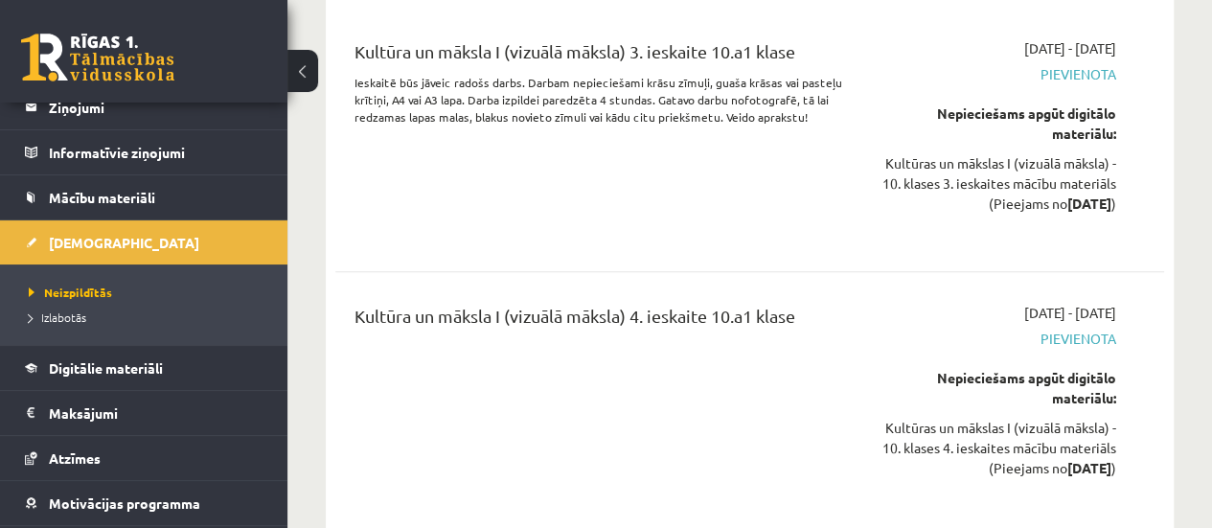
scroll to position [239, 0]
